Goal: Contribute content: Contribute content

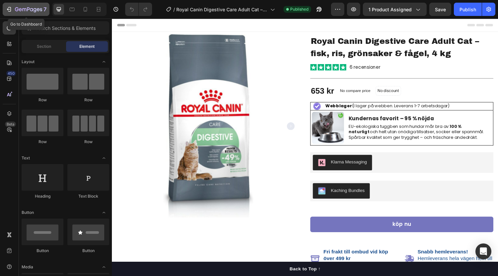
click at [29, 7] on div "7" at bounding box center [31, 9] width 32 height 8
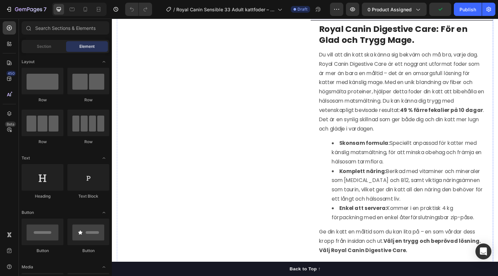
scroll to position [279, 0]
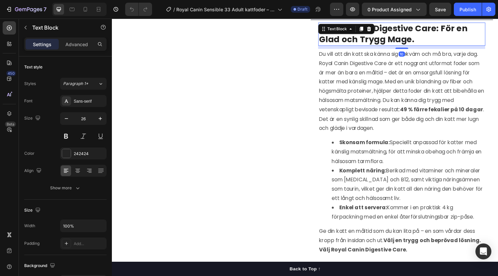
click at [356, 33] on div "Text Block" at bounding box center [344, 29] width 36 height 8
click at [406, 46] on strong "Royal Canin Digestive Care: För en Glad och Trygg Mage." at bounding box center [401, 34] width 153 height 23
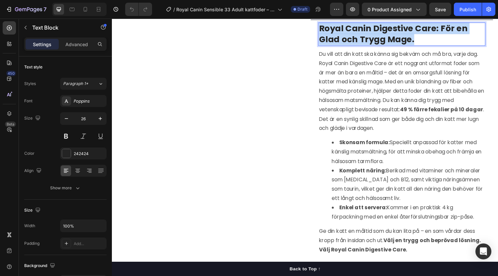
click at [406, 46] on strong "Royal Canin Digestive Care: För en Glad och Trygg Mage." at bounding box center [401, 34] width 153 height 23
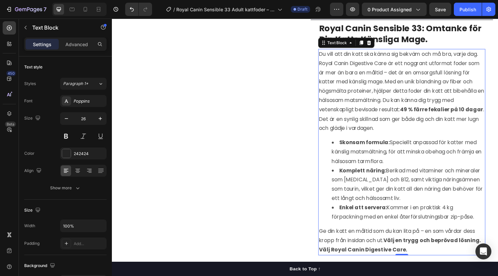
click at [384, 88] on p "Du vill att din katt ska känna sig bekväm och må bra, varje dag. Royal Canin Di…" at bounding box center [410, 93] width 171 height 86
drag, startPoint x: 384, startPoint y: 88, endPoint x: 362, endPoint y: 117, distance: 36.3
click at [362, 117] on p "Du vill att din katt ska känna sig bekväm och må bra, varje dag. Royal Canin Di…" at bounding box center [410, 93] width 171 height 86
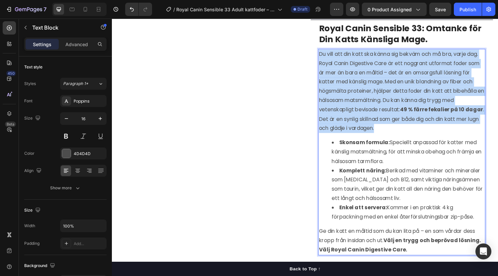
click at [362, 117] on p "Du vill att din katt ska känna sig bekväm och må bra, varje dag. Royal Canin Di…" at bounding box center [410, 93] width 171 height 86
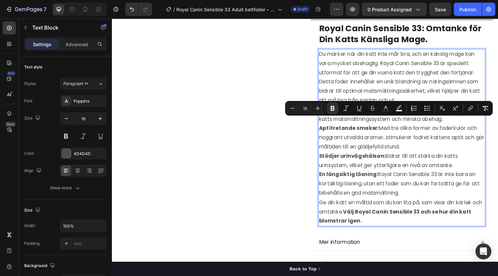
drag, startPoint x: 324, startPoint y: 123, endPoint x: 411, endPoint y: 212, distance: 123.5
click at [411, 212] on div "Du märker när din katt inte mår bra, och en känslig mage kan vara mycket obehag…" at bounding box center [411, 141] width 172 height 183
click at [429, 109] on icon "Editor contextual toolbar" at bounding box center [427, 108] width 7 height 7
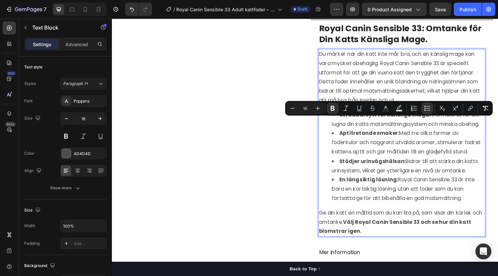
click at [396, 169] on strong "Stödjer urinvägshälsan:" at bounding box center [380, 166] width 69 height 8
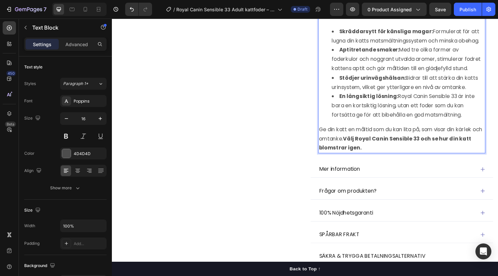
scroll to position [413, 0]
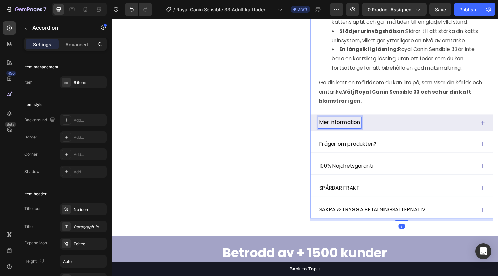
click at [345, 131] on p "Mer information" at bounding box center [347, 126] width 42 height 10
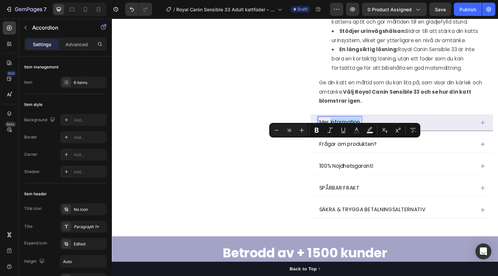
click at [345, 131] on p "Mer information" at bounding box center [347, 126] width 42 height 10
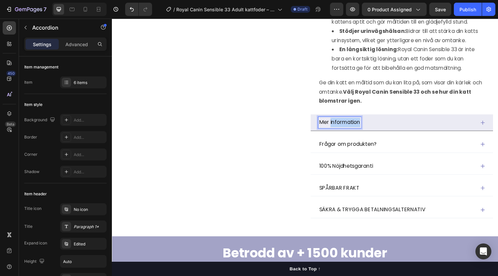
click at [345, 131] on p "Mer information" at bounding box center [347, 126] width 42 height 10
click at [347, 129] on strong "Näringsinformation" at bounding box center [354, 126] width 57 height 8
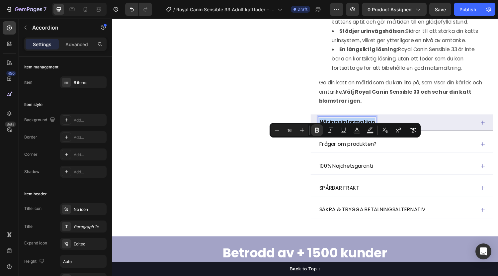
click at [347, 129] on strong "Näringsinformation" at bounding box center [354, 126] width 57 height 8
click at [316, 131] on icon "Editor contextual toolbar" at bounding box center [317, 130] width 4 height 5
click at [456, 132] on div "Näringsinformation" at bounding box center [406, 126] width 162 height 12
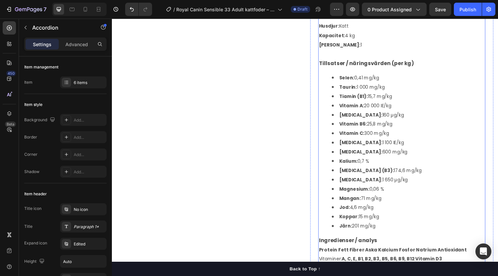
scroll to position [558, 0]
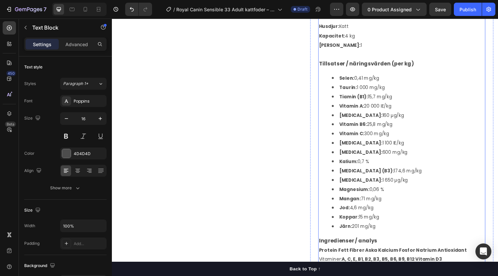
click at [382, 83] on span "Selen: 0,41 mg/kg" at bounding box center [366, 79] width 41 height 7
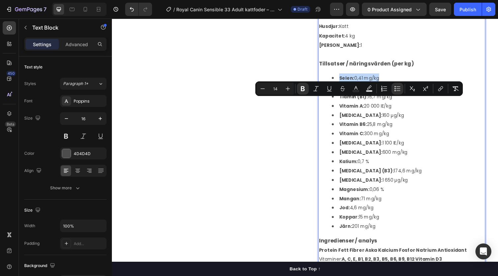
click at [373, 83] on span "Selen: 0,41 mg/kg" at bounding box center [366, 79] width 41 height 7
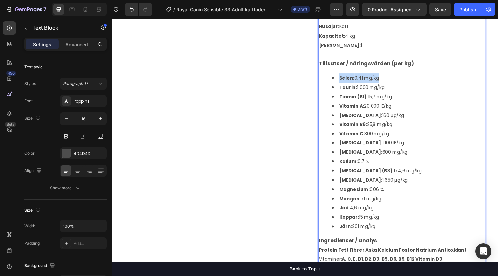
click at [373, 83] on span "Selen: 0,41 mg/kg" at bounding box center [366, 79] width 41 height 7
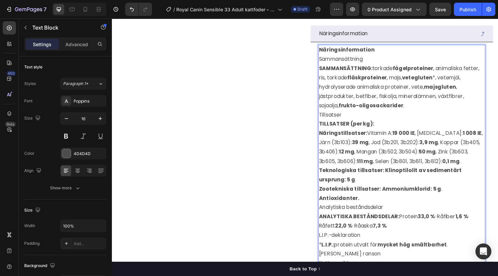
scroll to position [505, 0]
click at [379, 147] on p "TILLSATSER (per kg): Näringstillsatser: Vitamin A: 19 000 IE , [MEDICAL_DATA]: …" at bounding box center [410, 166] width 171 height 86
click at [383, 163] on p "TILLSATSER (per kg): Näringstillsatser: Vitamin A: 19 000 IE , [MEDICAL_DATA]: …" at bounding box center [410, 166] width 171 height 86
click at [382, 162] on p "TILLSATSER (per kg): Näringstillsatser: Vitamin A: 19 000 IE , [MEDICAL_DATA]: …" at bounding box center [410, 166] width 171 height 86
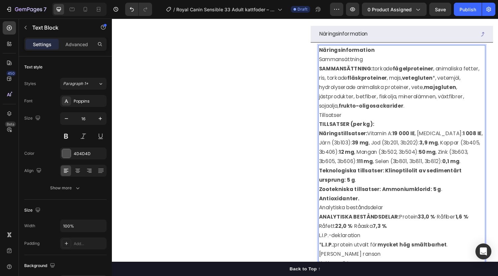
click at [382, 162] on p "TILLSATSER (per kg): Näringstillsatser: Vitamin A: 19 000 IE , [MEDICAL_DATA]: …" at bounding box center [410, 166] width 171 height 86
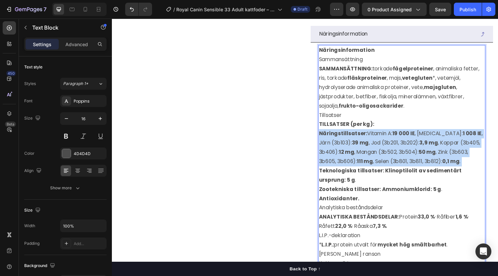
click at [382, 162] on p "TILLSATSER (per kg): Näringstillsatser: Vitamin A: 19 000 IE , [MEDICAL_DATA]: …" at bounding box center [410, 166] width 171 height 86
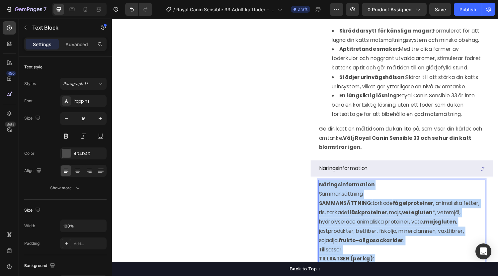
scroll to position [329, 0]
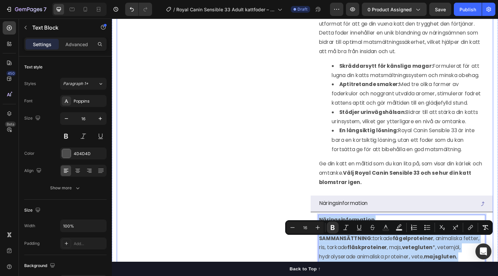
drag, startPoint x: 416, startPoint y: 245, endPoint x: 307, endPoint y: 229, distance: 110.8
click at [307, 229] on div "(P) Images & Gallery Row Row Royal Canin Digestive Care Adult Cat – fisk, ris, …" at bounding box center [311, 197] width 389 height 985
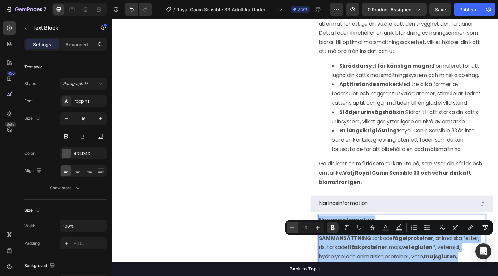
click at [294, 228] on icon "Editor contextual toolbar" at bounding box center [293, 227] width 4 height 0
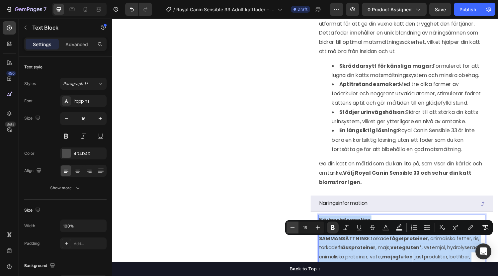
type input "14"
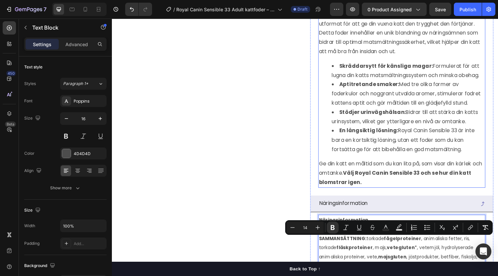
click at [426, 158] on li "En långsiktig lösning: Royal Canin Sensible 33 är inte bara en kortsiktig lösni…" at bounding box center [418, 144] width 158 height 29
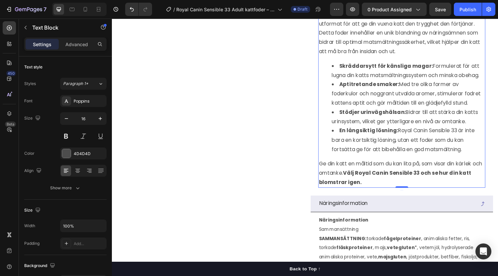
scroll to position [324, 0]
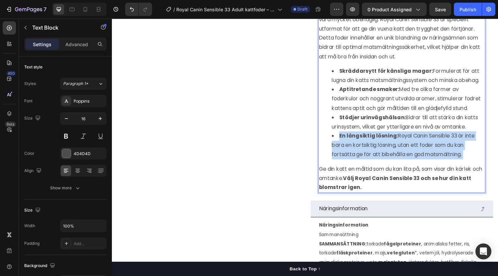
click at [426, 161] on li "En långsiktig lösning: Royal Canin Sensible 33 är inte bara en kortsiktig lösni…" at bounding box center [418, 149] width 158 height 29
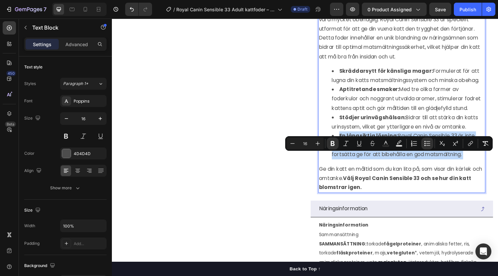
click at [426, 161] on li "En långsiktig lösning: Royal Canin Sensible 33 är inte bara en kortsiktig lösni…" at bounding box center [418, 149] width 158 height 29
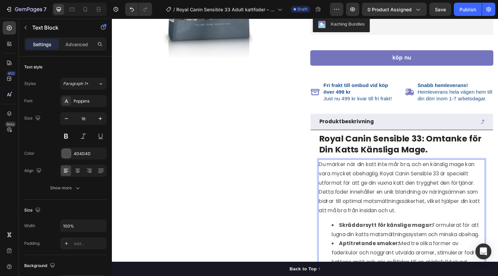
scroll to position [165, 0]
click at [377, 208] on p "Du märker när din katt inte mår bra, och en känslig mage kan vara mycket obehag…" at bounding box center [410, 192] width 171 height 57
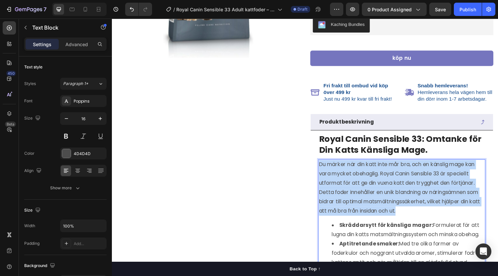
click at [377, 208] on p "Du märker när din katt inte mår bra, och en känslig mage kan vara mycket obehag…" at bounding box center [410, 192] width 171 height 57
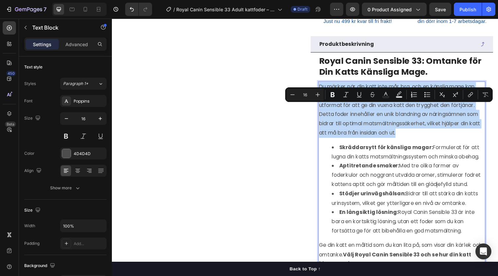
scroll to position [246, 0]
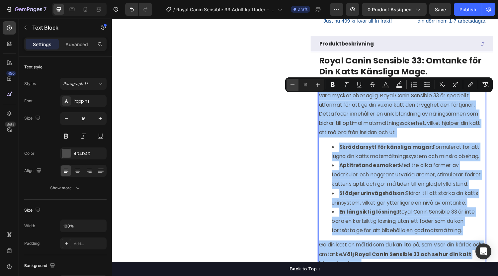
click at [293, 82] on icon "Editor contextual toolbar" at bounding box center [292, 84] width 7 height 7
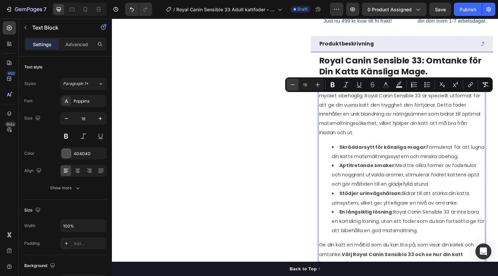
click at [293, 82] on icon "Editor contextual toolbar" at bounding box center [292, 84] width 7 height 7
type input "14"
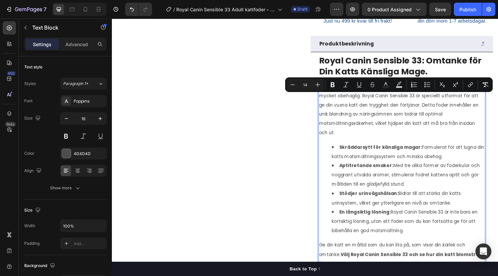
click at [439, 185] on span "Aptitretande smaker: Med tre olika former av foderkulor och noggrant utvalda ar…" at bounding box center [415, 180] width 153 height 26
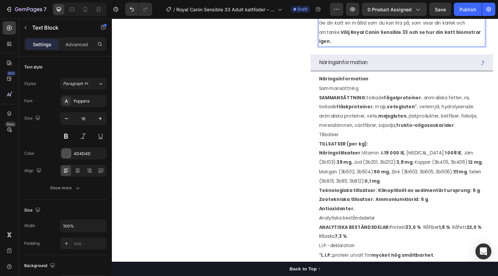
scroll to position [486, 0]
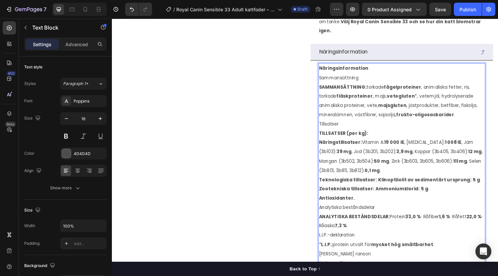
click at [403, 84] on p "Sammansättning" at bounding box center [410, 80] width 171 height 10
click at [345, 92] on strong "SAMMANSÄTTNING:" at bounding box center [349, 89] width 49 height 7
click at [344, 73] on strong "Näringsinformation" at bounding box center [350, 69] width 51 height 7
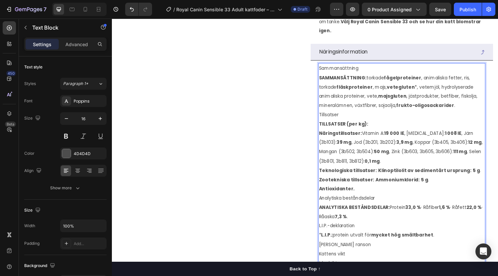
click at [334, 73] on span "Sammansättning" at bounding box center [345, 69] width 41 height 7
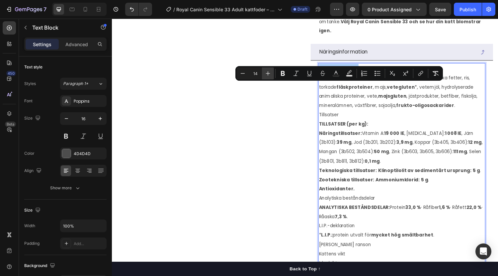
click at [266, 73] on icon "Editor contextual toolbar" at bounding box center [268, 73] width 4 height 4
type input "16"
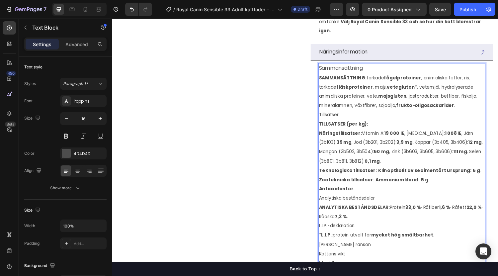
click at [347, 123] on p "Tillsatser" at bounding box center [410, 118] width 171 height 10
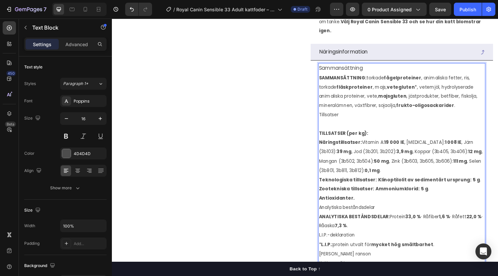
click at [344, 140] on strong "TILLSATSER (per kg):" at bounding box center [350, 137] width 51 height 7
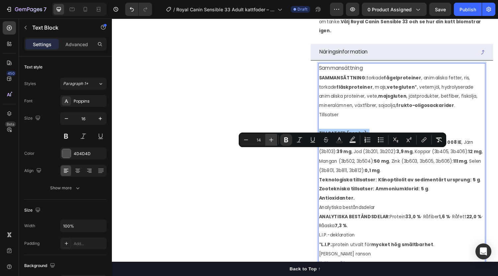
click at [267, 143] on button "Plus" at bounding box center [271, 140] width 12 height 12
type input "16"
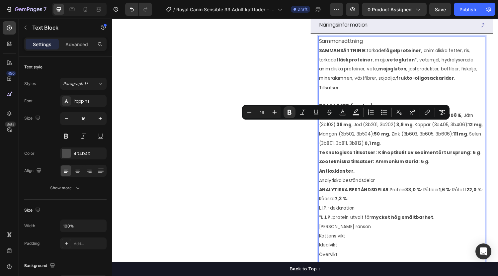
scroll to position [520, 0]
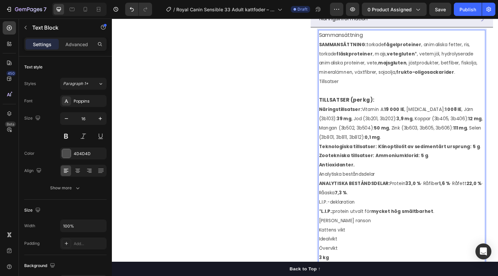
click at [368, 174] on p "TILLSATSER (per kg): Näringstillsatser: Vitamin A: 19 000 IE , [MEDICAL_DATA]: …" at bounding box center [410, 136] width 171 height 76
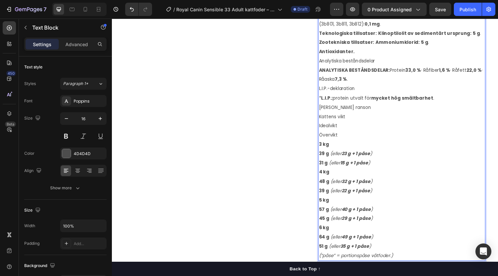
scroll to position [637, 0]
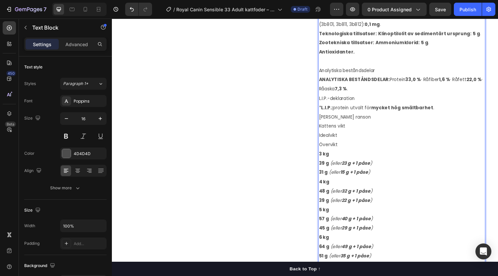
click at [355, 75] on span "Analytiska beståndsdelar" at bounding box center [354, 72] width 58 height 7
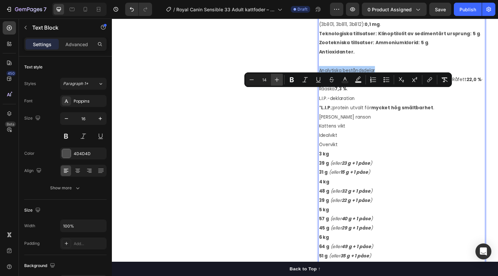
click at [275, 79] on icon "Editor contextual toolbar" at bounding box center [277, 79] width 7 height 7
type input "16"
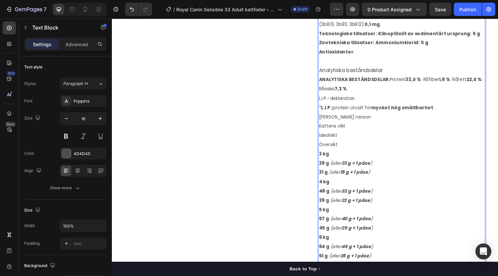
click at [399, 106] on p "L.I.P.-deklaration" at bounding box center [410, 101] width 171 height 10
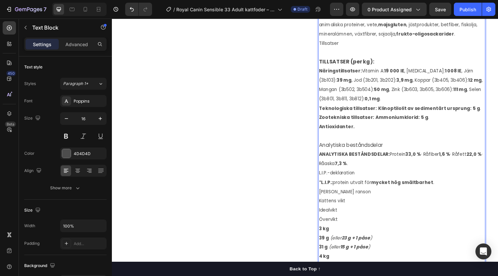
scroll to position [559, 0]
click at [339, 68] on strong "TILLSATSER (per kg):" at bounding box center [353, 64] width 57 height 8
click at [362, 154] on span "Analytiska beståndsdelar" at bounding box center [358, 150] width 66 height 8
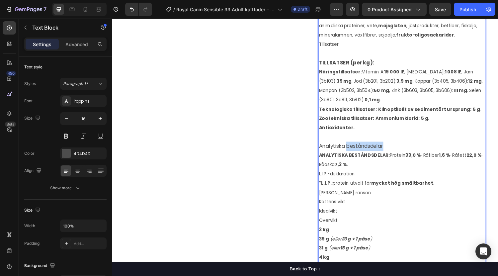
click at [362, 154] on span "Analytiska beståndsdelar" at bounding box center [358, 150] width 66 height 8
click at [400, 77] on strong "19 000 IE" at bounding box center [403, 73] width 21 height 7
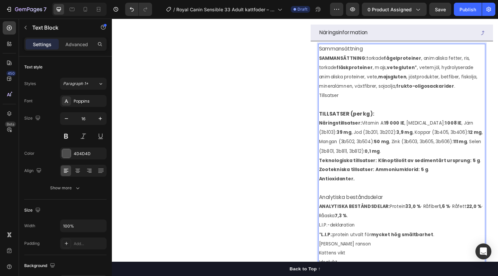
scroll to position [499, 0]
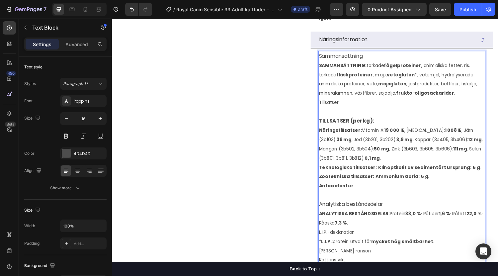
click at [351, 62] on p "Sammansättning" at bounding box center [410, 57] width 171 height 10
click at [342, 61] on span "Sammansättning" at bounding box center [347, 57] width 45 height 8
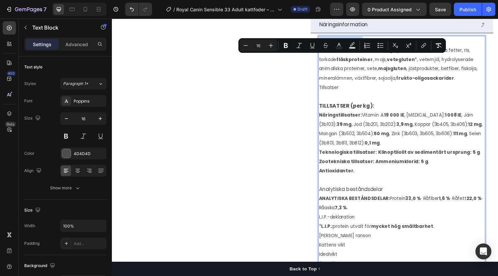
scroll to position [514, 0]
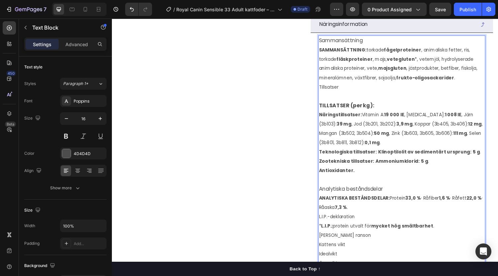
click at [359, 104] on p "Rich Text Editor. Editing area: main" at bounding box center [410, 99] width 171 height 10
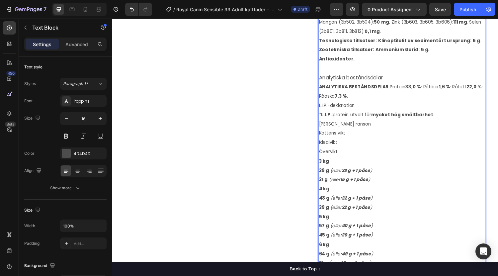
scroll to position [629, 0]
click at [325, 133] on div "Sammansättning SAMMANSÄTTNING: torkade fågelproteiner , animaliska fetter, ris,…" at bounding box center [411, 103] width 172 height 365
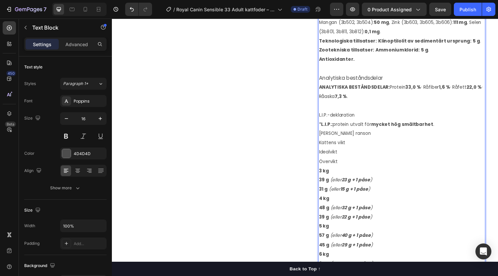
click at [338, 121] on span "L.I.P.-deklaration" at bounding box center [343, 118] width 37 height 7
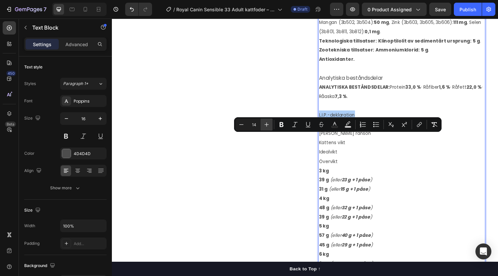
click at [269, 126] on icon "Editor contextual toolbar" at bounding box center [266, 124] width 7 height 7
type input "16"
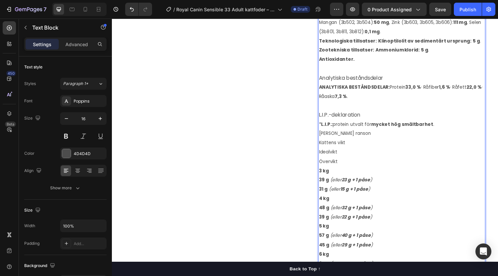
click at [418, 161] on p "Idealvikt" at bounding box center [410, 156] width 171 height 10
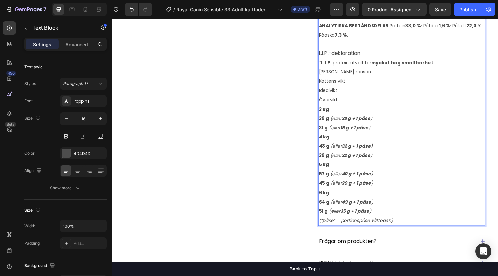
scroll to position [693, 0]
click at [401, 97] on p "Idealvikt" at bounding box center [410, 92] width 171 height 10
click at [370, 78] on p "[PERSON_NAME] ranson" at bounding box center [410, 73] width 171 height 10
click at [326, 57] on span "L.I.P.-deklaration" at bounding box center [346, 54] width 43 height 8
click at [331, 76] on span "[PERSON_NAME] ranson" at bounding box center [352, 72] width 54 height 7
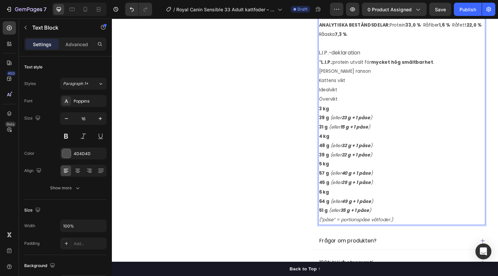
click at [325, 76] on span "[PERSON_NAME] ranson" at bounding box center [352, 72] width 54 height 7
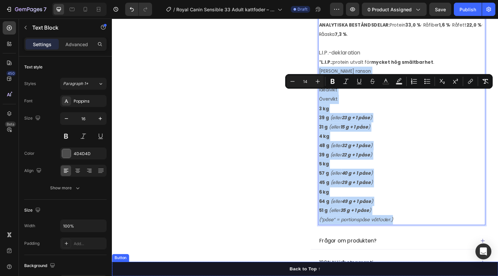
drag, startPoint x: 323, startPoint y: 96, endPoint x: 420, endPoint y: 264, distance: 194.2
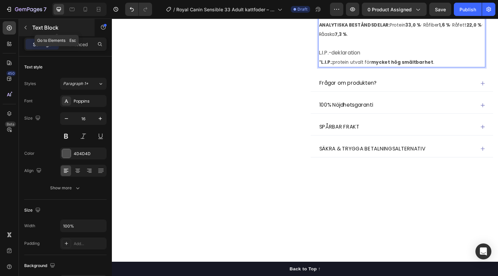
click at [27, 27] on icon "button" at bounding box center [25, 27] width 5 height 5
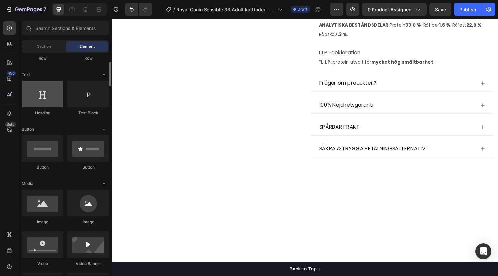
scroll to position [90, 0]
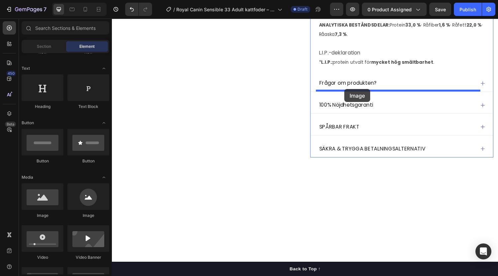
drag, startPoint x: 153, startPoint y: 224, endPoint x: 352, endPoint y: 91, distance: 238.8
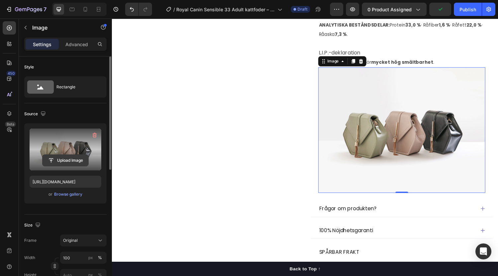
click at [60, 157] on input "file" at bounding box center [66, 160] width 46 height 11
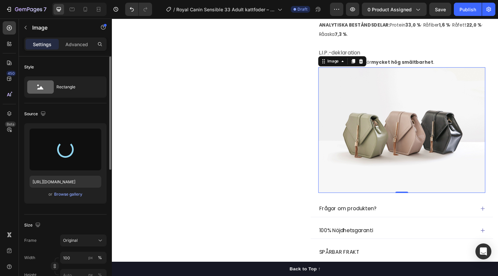
type input "[URL][DOMAIN_NAME]"
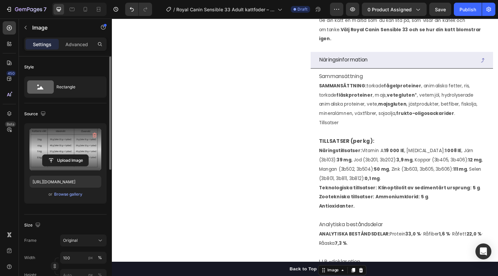
scroll to position [478, 0]
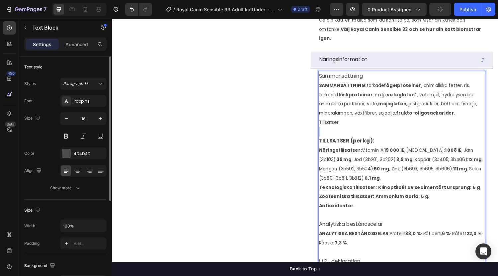
click at [392, 131] on p "Tillsatser" at bounding box center [410, 126] width 171 height 10
click at [350, 81] on span "Sammansättning" at bounding box center [347, 78] width 45 height 8
click at [348, 81] on span "Sammansättning" at bounding box center [347, 78] width 45 height 8
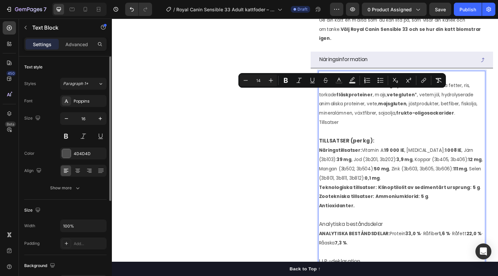
click at [373, 119] on span "SAMMANSÄTTNING: torkade fågelproteiner , animaliska fetter, ris, torkade fläskp…" at bounding box center [406, 101] width 163 height 35
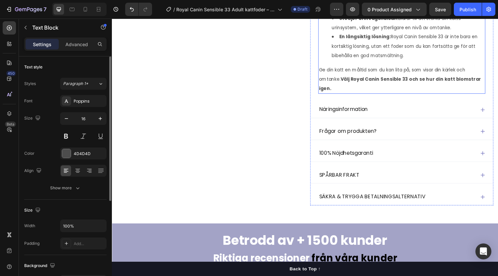
scroll to position [427, 0]
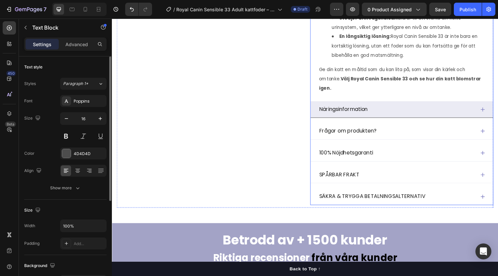
click at [492, 115] on icon at bounding box center [494, 112] width 5 height 5
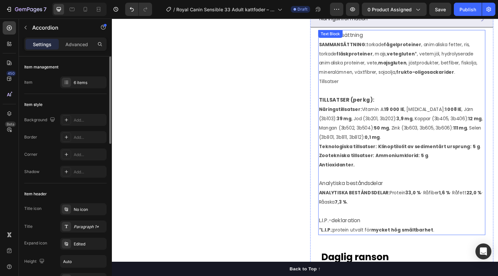
scroll to position [520, 0]
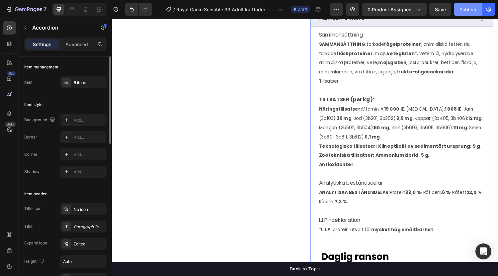
click at [468, 10] on div "Publish" at bounding box center [468, 9] width 17 height 7
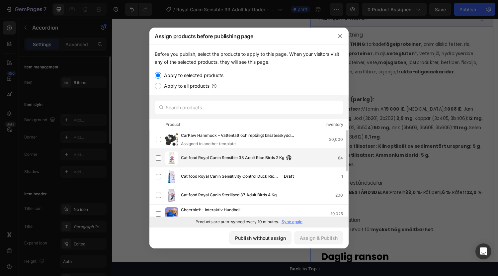
click at [218, 161] on span "Cat food Royal Canin Sensible 33 Adult Rice Birds 2 Kg" at bounding box center [232, 157] width 103 height 7
click at [314, 238] on div "Assign & Publish" at bounding box center [319, 237] width 38 height 7
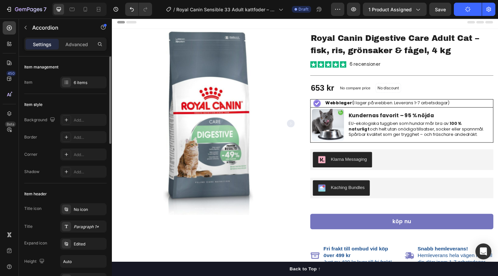
scroll to position [2, 0]
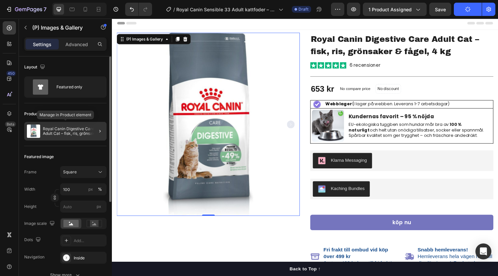
click at [76, 127] on p "Royal Canin Digestive Care Adult Cat – fisk, ris, grönsaker & fågel, 4 kg" at bounding box center [73, 131] width 61 height 9
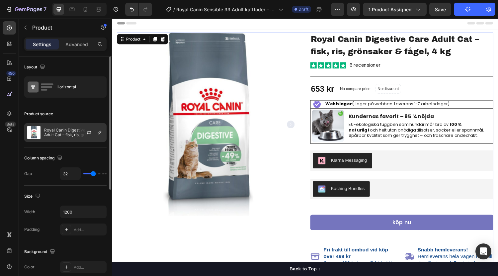
click at [78, 133] on div at bounding box center [91, 133] width 29 height 18
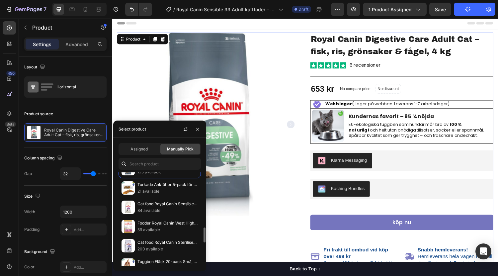
scroll to position [341, 0]
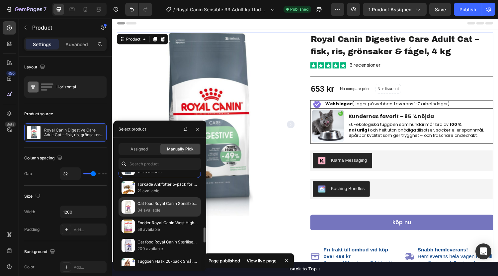
click at [169, 209] on p "84 available" at bounding box center [168, 210] width 60 height 7
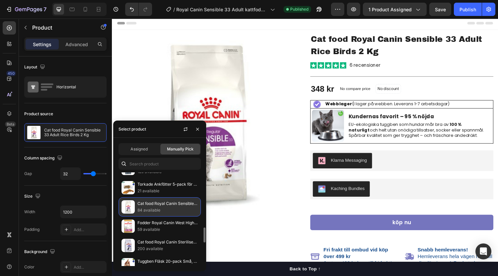
click at [152, 213] on p "84 available" at bounding box center [168, 210] width 60 height 7
click at [183, 208] on p "84 available" at bounding box center [168, 210] width 60 height 7
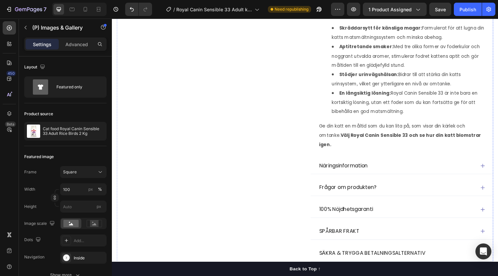
scroll to position [375, 0]
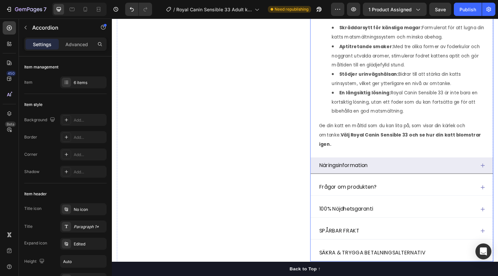
click at [492, 173] on icon at bounding box center [494, 169] width 5 height 5
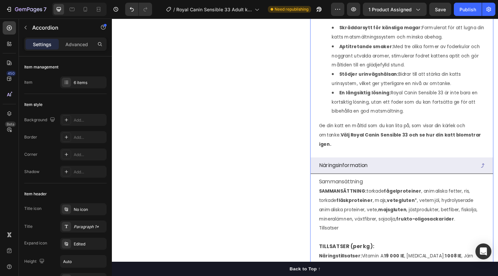
click at [493, 172] on icon at bounding box center [495, 170] width 4 height 5
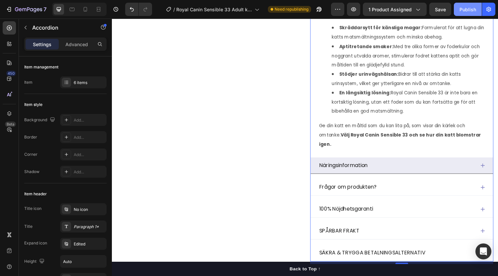
click at [460, 9] on div "Publish" at bounding box center [468, 9] width 17 height 7
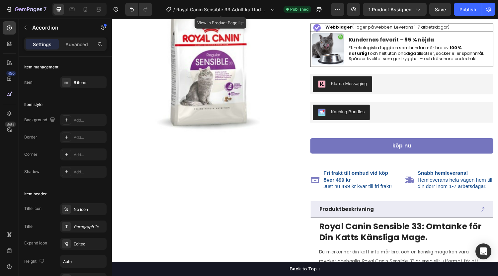
scroll to position [0, 0]
